Goal: Task Accomplishment & Management: Use online tool/utility

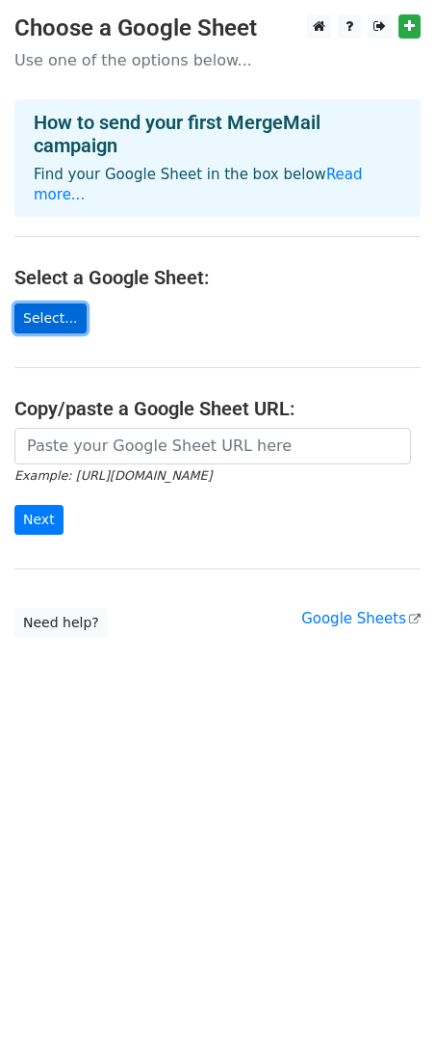
click at [58, 311] on link "Select..." at bounding box center [50, 318] width 72 height 30
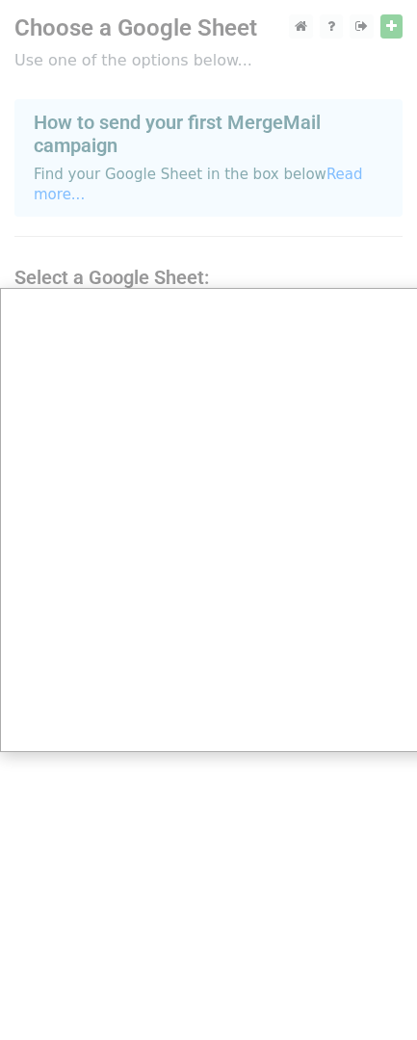
click at [146, 802] on div at bounding box center [218, 529] width 436 height 1058
click at [405, 7] on div at bounding box center [218, 529] width 436 height 1058
click at [401, 22] on div at bounding box center [218, 529] width 436 height 1058
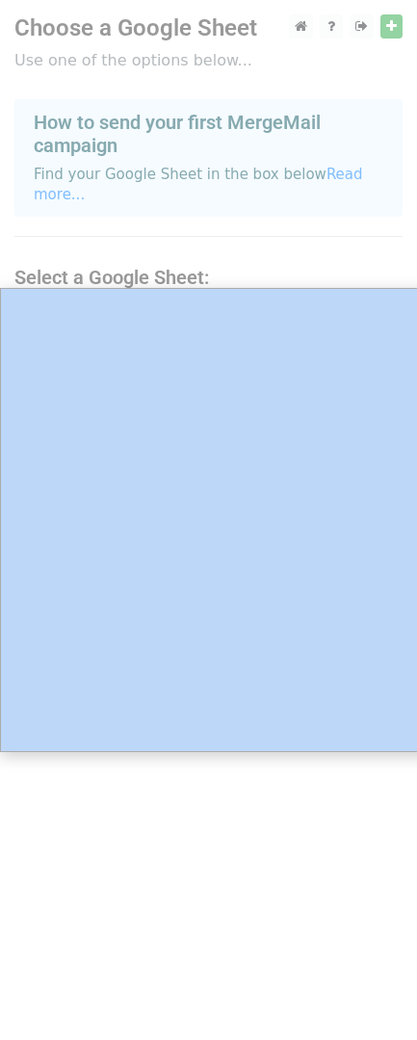
click at [400, 22] on div at bounding box center [218, 529] width 436 height 1058
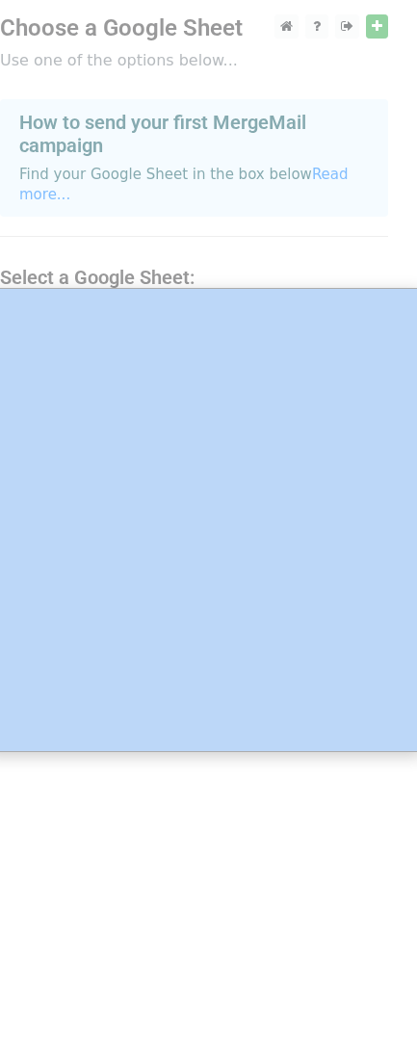
click at [374, 30] on div at bounding box center [204, 529] width 436 height 1058
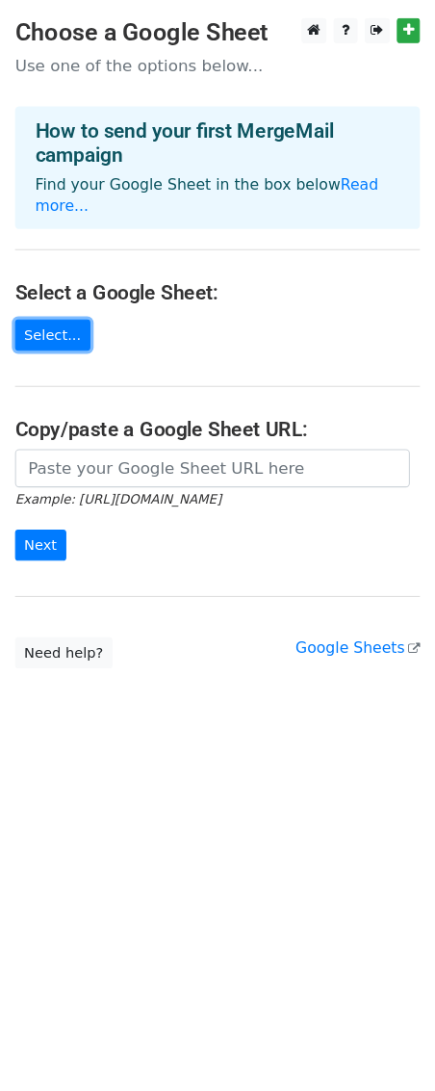
scroll to position [0, 0]
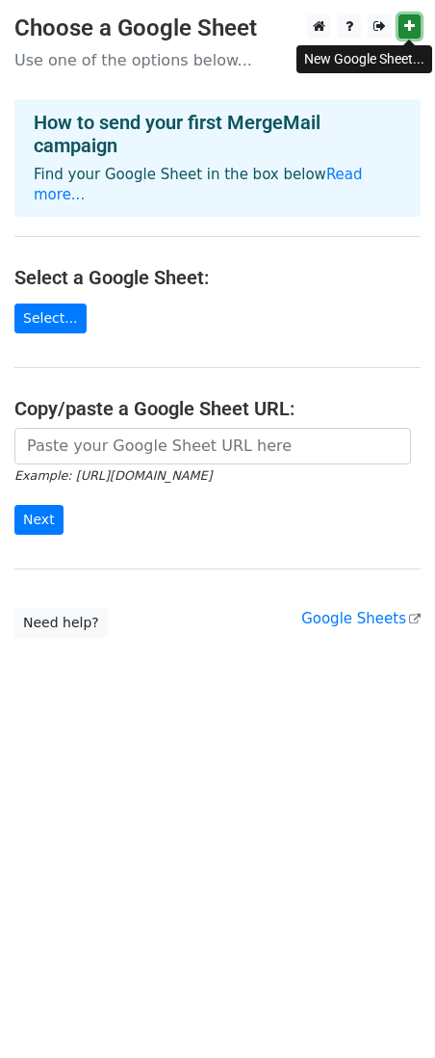
click at [410, 22] on icon at bounding box center [410, 25] width 11 height 13
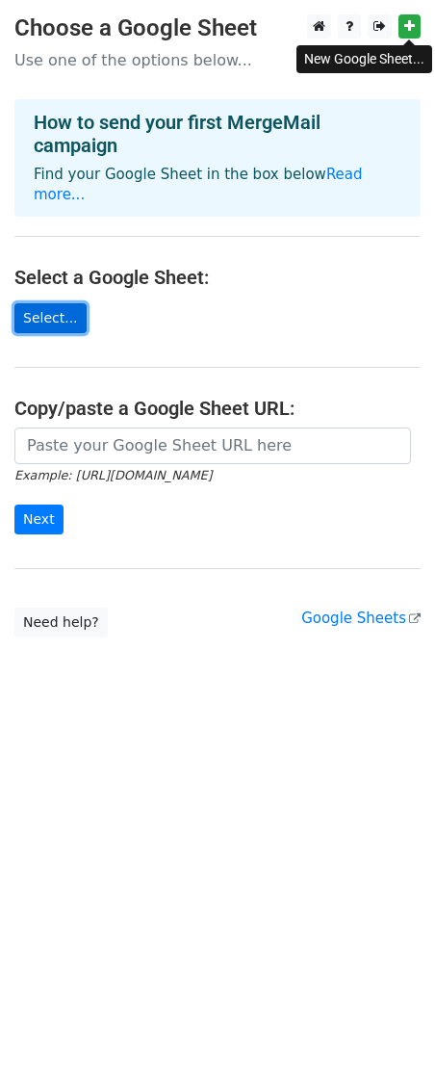
click at [70, 314] on link "Select..." at bounding box center [50, 318] width 72 height 30
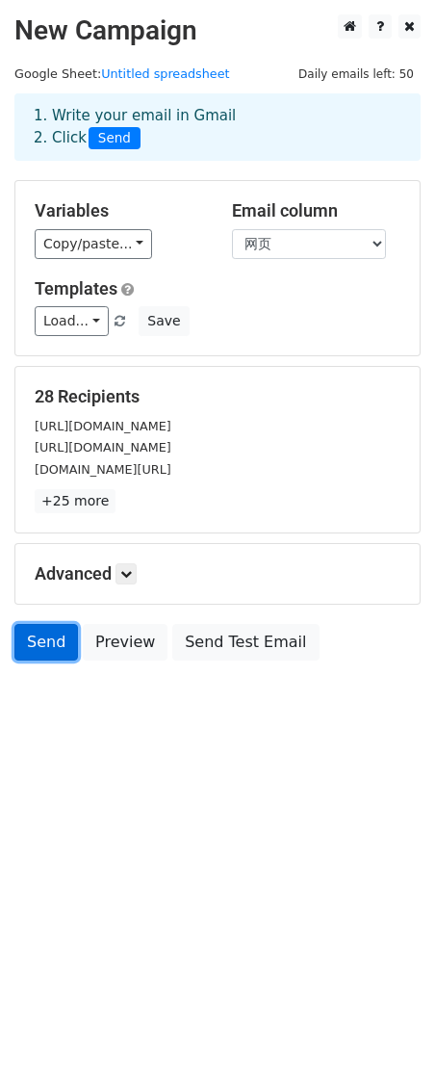
click at [50, 653] on link "Send" at bounding box center [46, 642] width 64 height 37
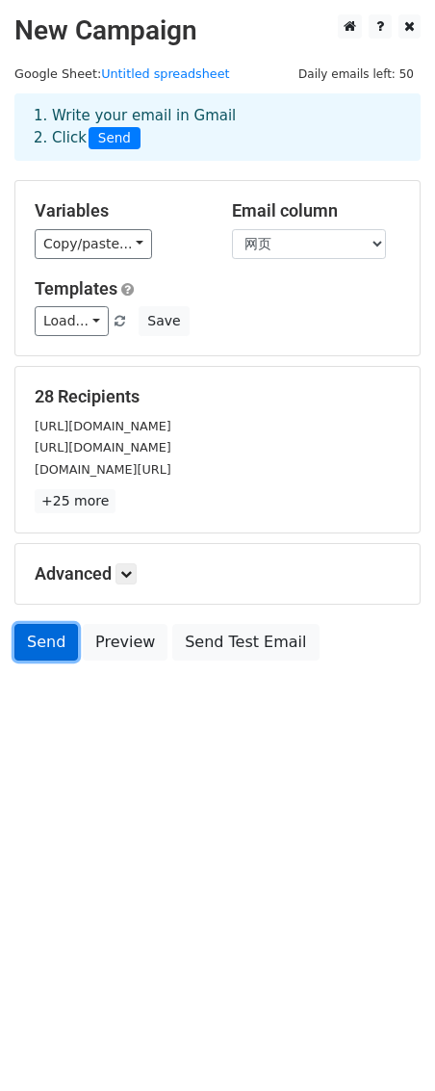
click at [50, 653] on link "Send" at bounding box center [46, 642] width 64 height 37
click at [121, 141] on span "Send" at bounding box center [115, 138] width 52 height 23
click at [58, 651] on link "Send" at bounding box center [46, 642] width 64 height 37
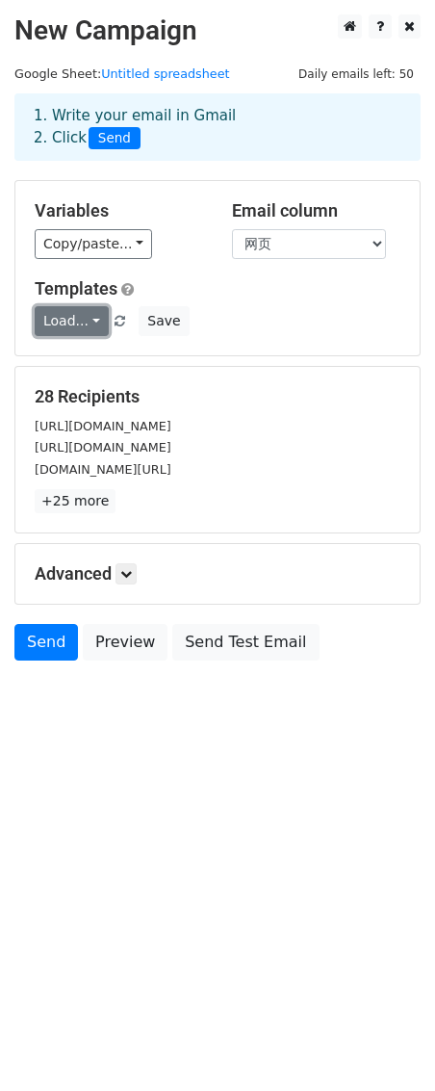
click at [92, 328] on link "Load..." at bounding box center [72, 321] width 74 height 30
click at [166, 761] on html "New Campaign Daily emails left: 50 Google Sheet: Untitled spreadsheet 1. Write …" at bounding box center [217, 545] width 435 height 1091
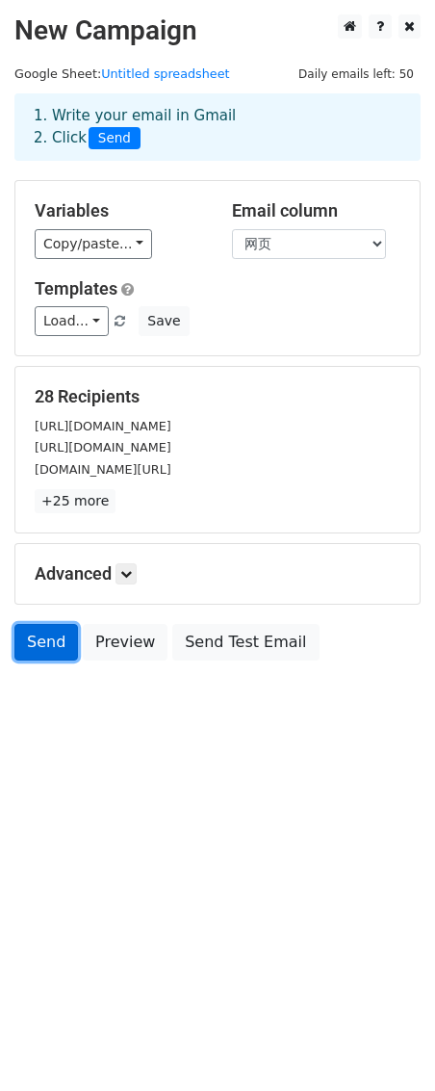
click at [41, 653] on link "Send" at bounding box center [46, 642] width 64 height 37
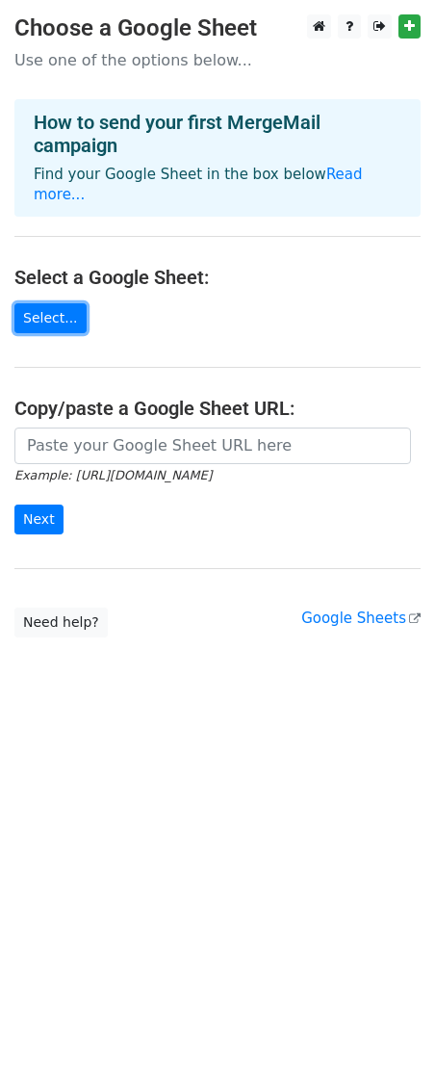
click at [30, 319] on link "Select..." at bounding box center [50, 318] width 72 height 30
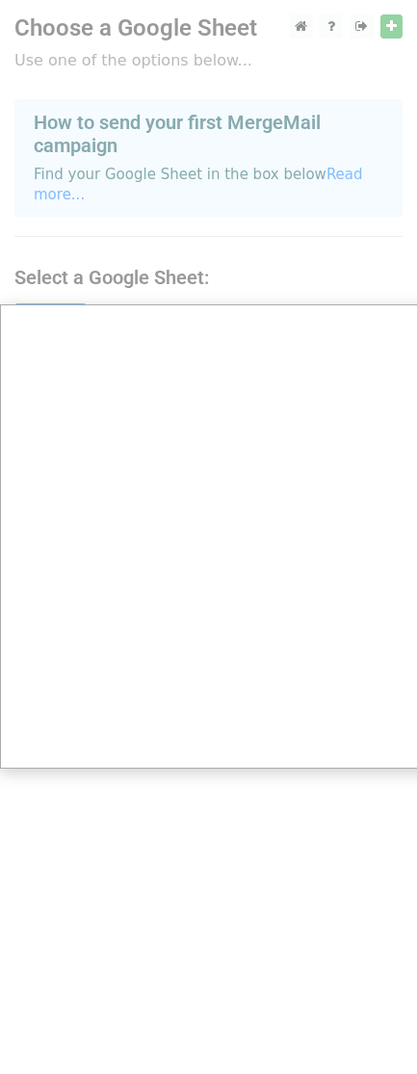
click at [135, 843] on div at bounding box center [218, 545] width 436 height 1091
click at [392, 24] on div at bounding box center [218, 545] width 436 height 1091
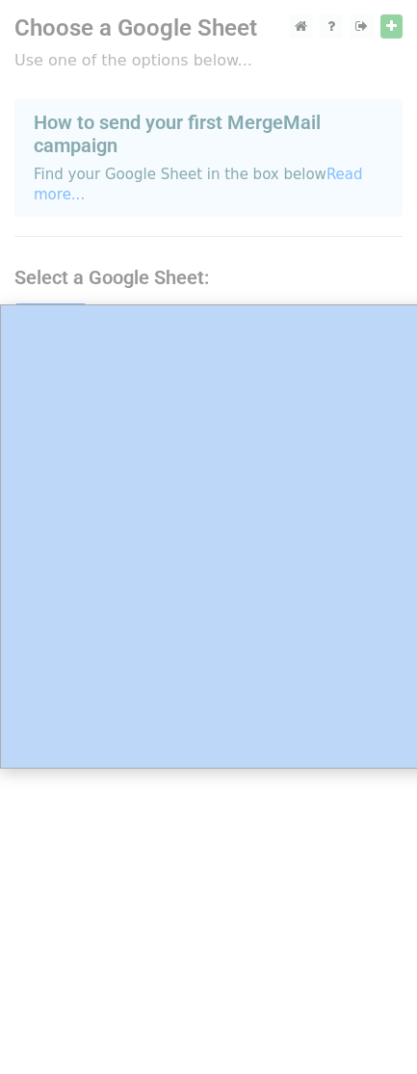
click at [391, 24] on div at bounding box center [218, 545] width 436 height 1091
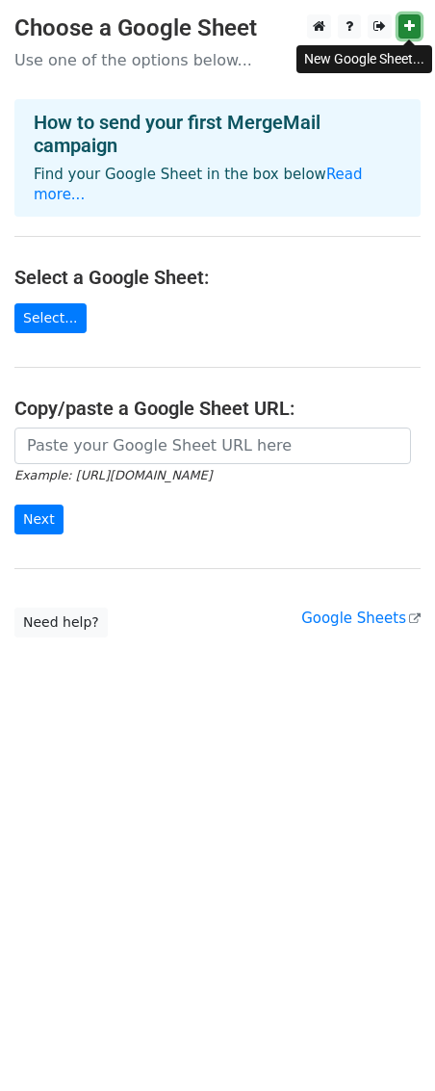
click at [408, 25] on icon at bounding box center [410, 25] width 11 height 13
click at [408, 30] on icon at bounding box center [410, 25] width 11 height 13
click at [54, 319] on link "Select..." at bounding box center [50, 318] width 72 height 30
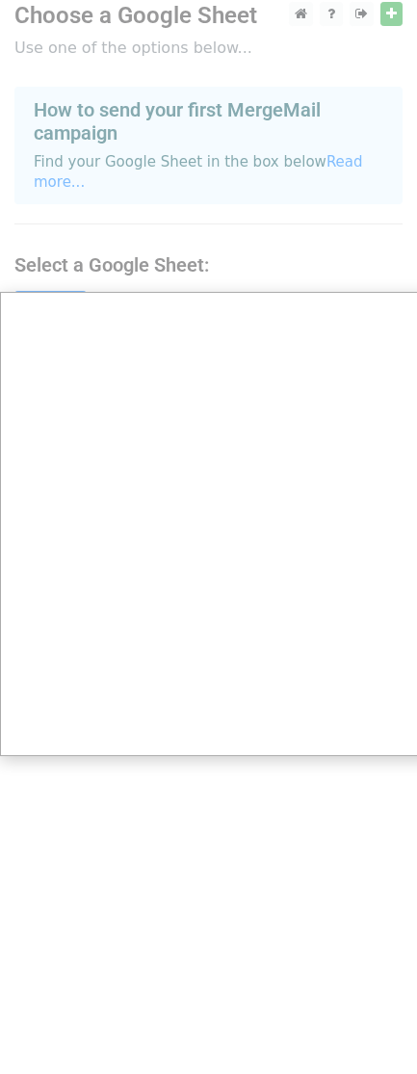
scroll to position [16, 0]
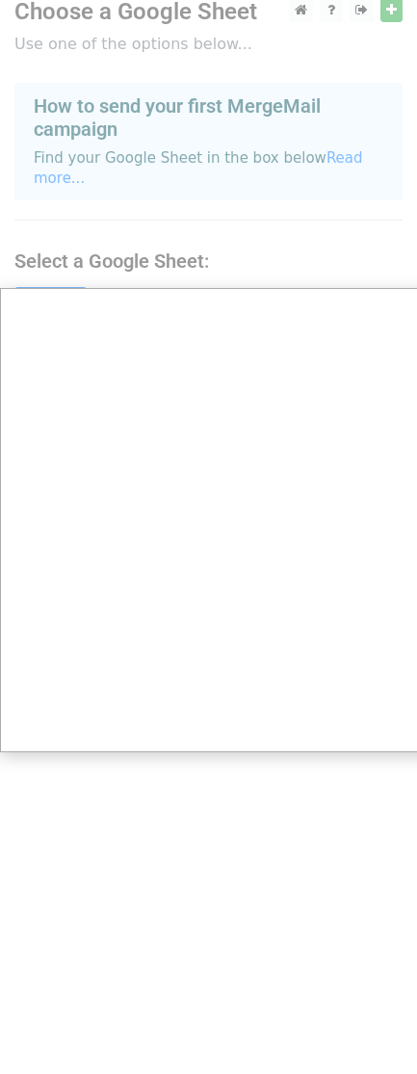
click at [249, 839] on div at bounding box center [218, 529] width 436 height 1091
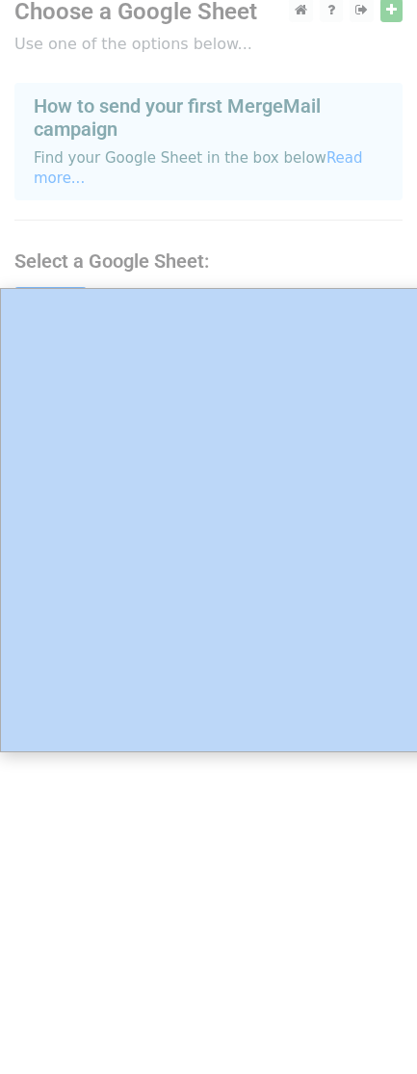
click at [248, 840] on div at bounding box center [218, 529] width 436 height 1091
click at [247, 840] on div at bounding box center [218, 529] width 436 height 1091
click at [246, 840] on div at bounding box center [218, 529] width 436 height 1091
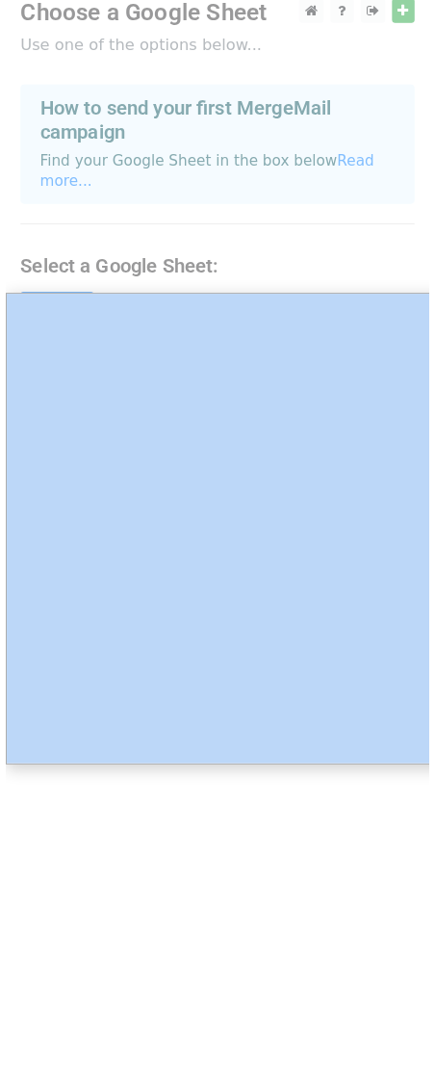
scroll to position [0, 0]
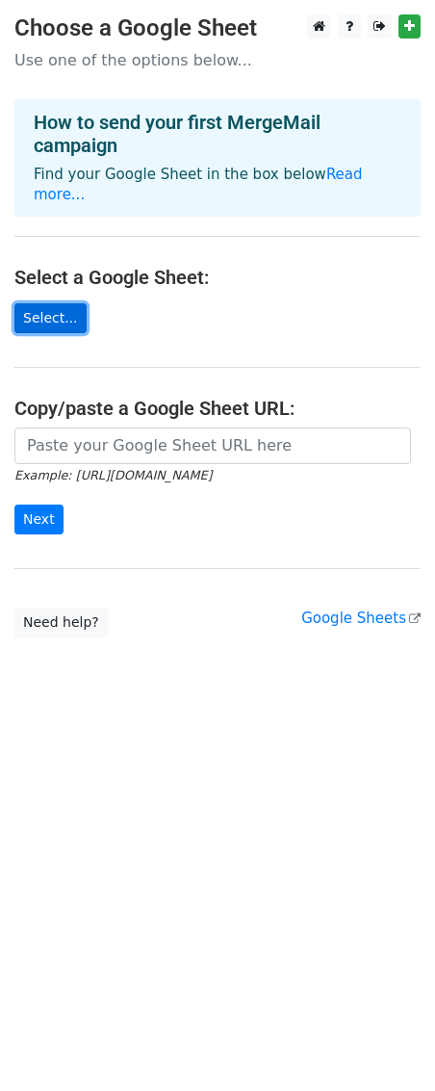
click at [64, 325] on link "Select..." at bounding box center [50, 318] width 72 height 30
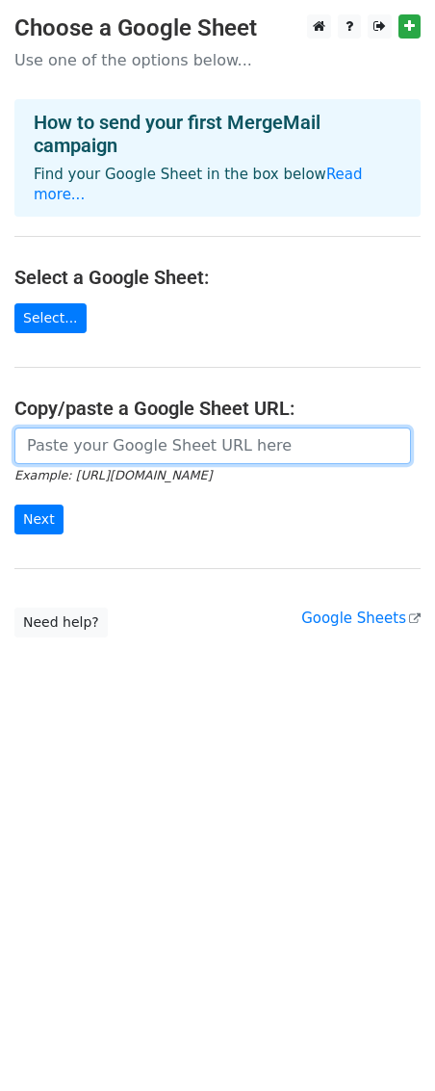
click at [136, 450] on input "url" at bounding box center [212, 446] width 397 height 37
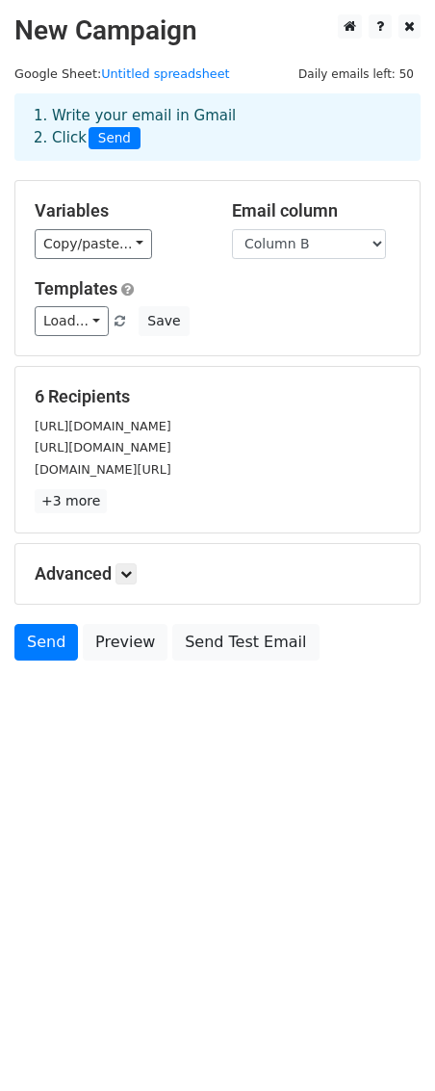
drag, startPoint x: 0, startPoint y: 0, endPoint x: 72, endPoint y: 729, distance: 732.8
click at [72, 729] on body "New Campaign Daily emails left: 50 Google Sheet: Untitled spreadsheet 1. Write …" at bounding box center [217, 380] width 435 height 733
click at [53, 652] on link "Send" at bounding box center [46, 642] width 64 height 37
click at [120, 144] on span "Send" at bounding box center [115, 138] width 52 height 23
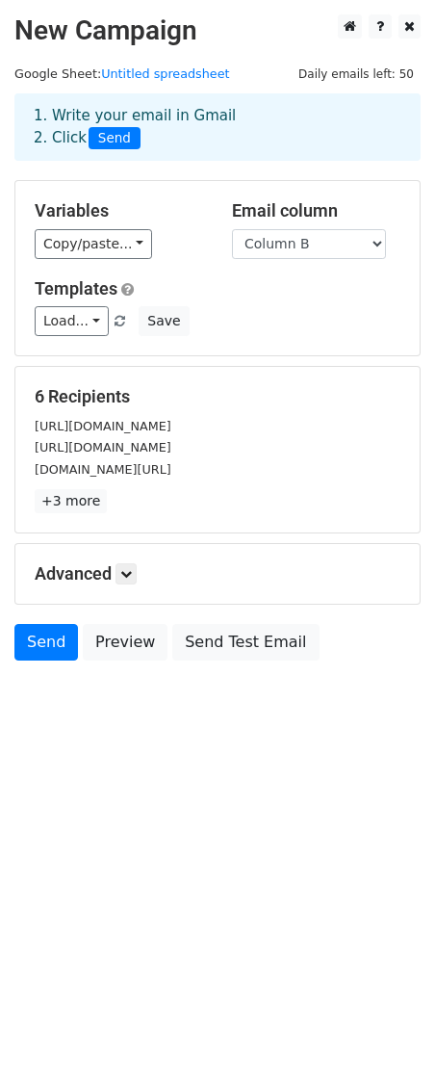
click at [140, 136] on div "1. Write your email in Gmail 2. Click Send" at bounding box center [217, 127] width 397 height 44
click at [130, 140] on span "Send" at bounding box center [115, 138] width 52 height 23
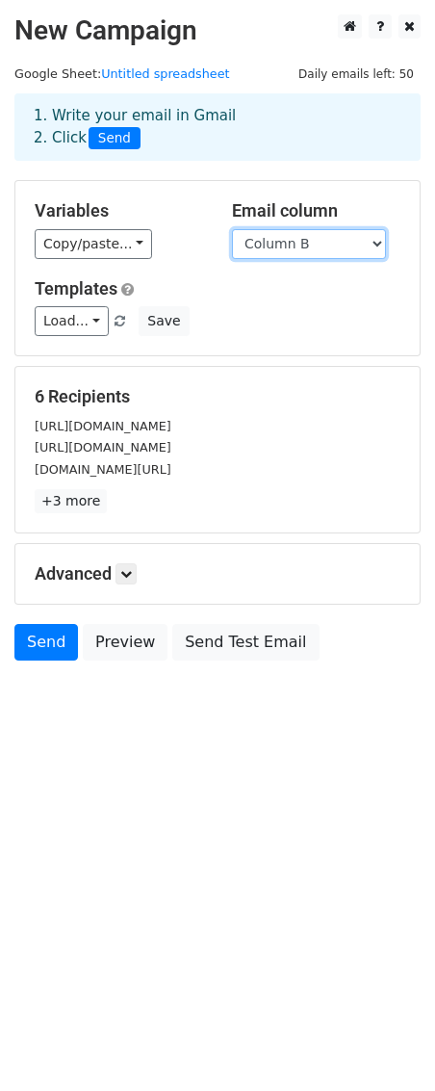
click at [333, 252] on select "Column A Column B Column C Column D" at bounding box center [309, 244] width 154 height 30
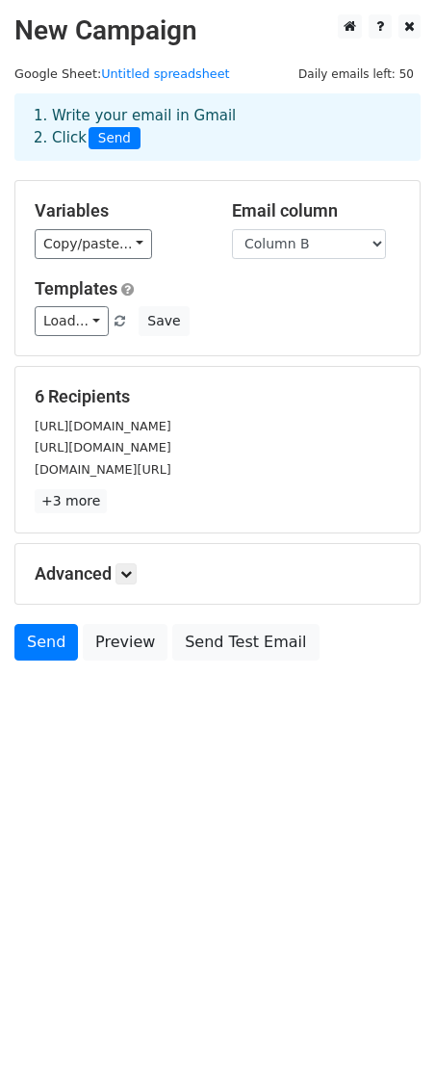
click at [220, 811] on html "New Campaign Daily emails left: 50 Google Sheet: Untitled spreadsheet 1. Write …" at bounding box center [217, 545] width 435 height 1091
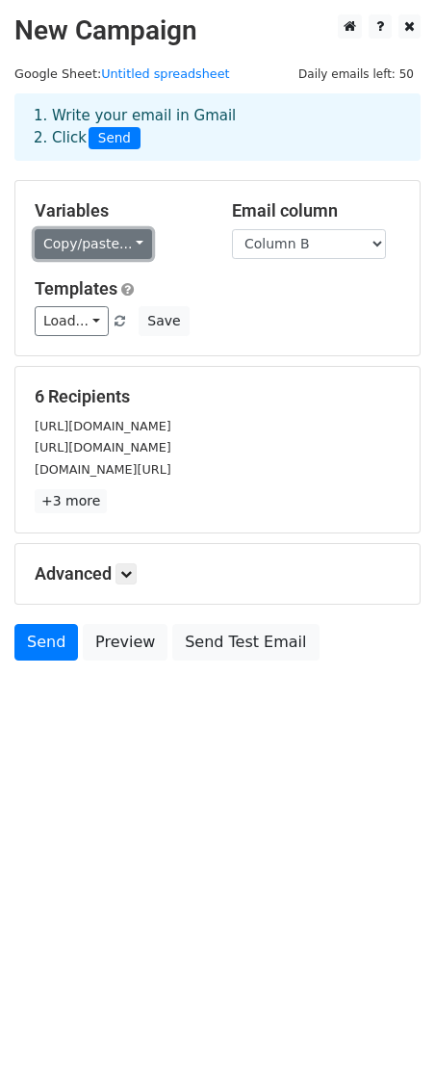
click at [137, 242] on link "Copy/paste..." at bounding box center [94, 244] width 118 height 30
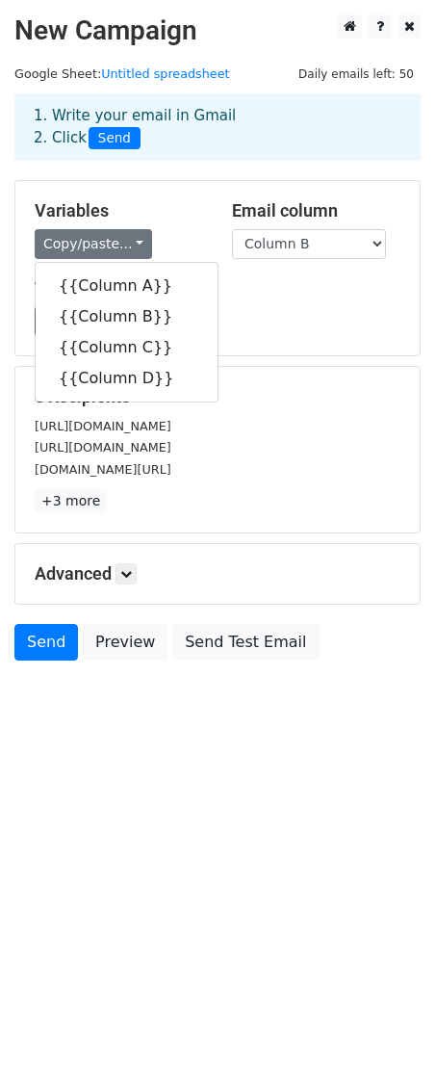
click at [128, 795] on html "New Campaign Daily emails left: 50 Google Sheet: Untitled spreadsheet 1. Write …" at bounding box center [217, 545] width 435 height 1091
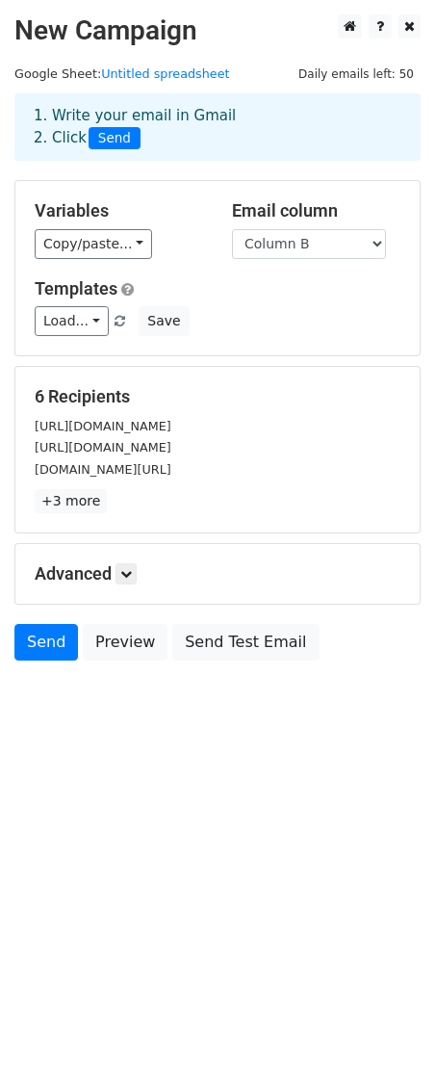
click at [63, 776] on html "New Campaign Daily emails left: 50 Google Sheet: Untitled spreadsheet 1. Write …" at bounding box center [217, 545] width 435 height 1091
